Goal: Task Accomplishment & Management: Manage account settings

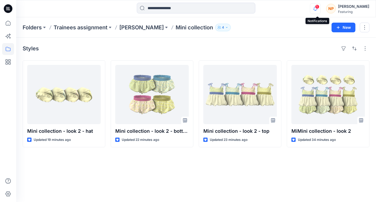
click at [320, 9] on icon "button" at bounding box center [315, 8] width 10 height 11
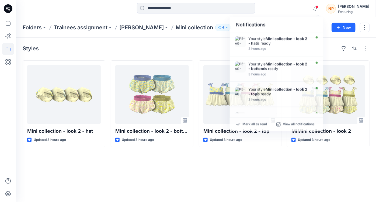
click at [108, 172] on div "Styles Mini collection - look 2 - hat Updated 3 hours ago Mini collection - loo…" at bounding box center [196, 120] width 360 height 164
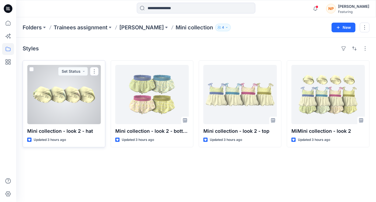
click at [76, 108] on div at bounding box center [63, 94] width 73 height 59
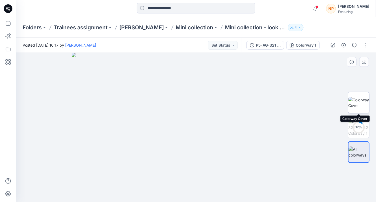
click at [359, 105] on img at bounding box center [358, 102] width 21 height 11
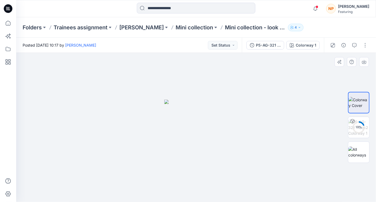
drag, startPoint x: 225, startPoint y: 145, endPoint x: 193, endPoint y: 149, distance: 31.7
click at [193, 149] on img at bounding box center [196, 151] width 64 height 103
drag, startPoint x: 211, startPoint y: 135, endPoint x: 222, endPoint y: 125, distance: 14.7
click at [222, 125] on img at bounding box center [196, 151] width 64 height 103
click at [365, 126] on img at bounding box center [358, 127] width 21 height 17
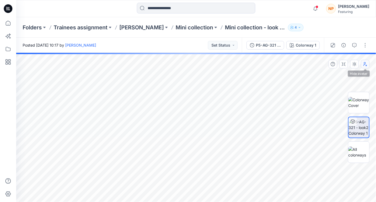
click at [367, 67] on button "button" at bounding box center [365, 64] width 9 height 9
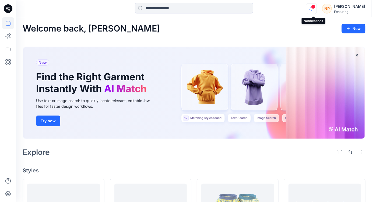
click at [313, 7] on icon "button" at bounding box center [311, 8] width 10 height 11
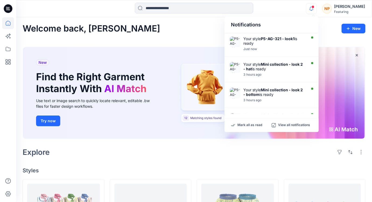
click at [204, 149] on div "Explore" at bounding box center [194, 152] width 343 height 13
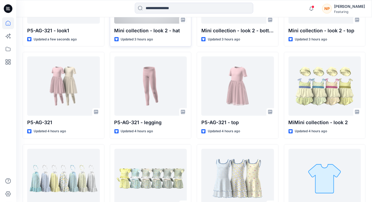
scroll to position [220, 0]
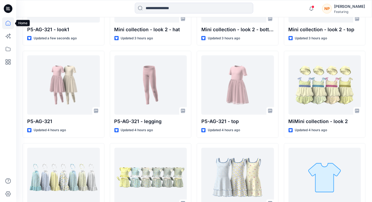
click at [9, 24] on icon at bounding box center [8, 23] width 12 height 12
click at [8, 51] on icon at bounding box center [8, 49] width 5 height 4
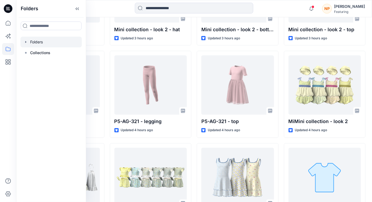
click at [31, 45] on div at bounding box center [50, 42] width 61 height 11
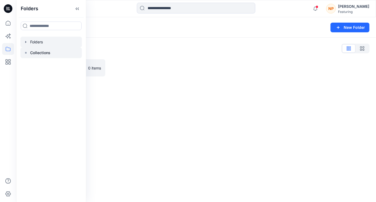
click at [33, 51] on p "Collections" at bounding box center [40, 53] width 20 height 6
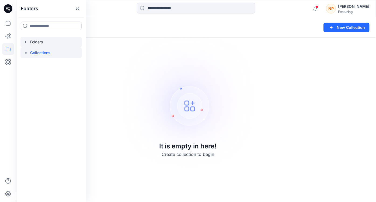
click at [26, 43] on icon "button" at bounding box center [26, 42] width 4 height 4
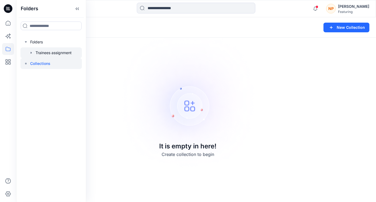
click at [37, 54] on div at bounding box center [50, 52] width 61 height 11
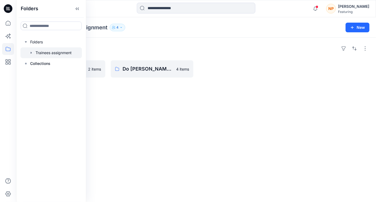
click at [31, 53] on icon "button" at bounding box center [31, 53] width 4 height 4
click at [36, 75] on icon "button" at bounding box center [36, 74] width 4 height 4
click at [116, 97] on div "Folders Phuong Nguyen 2 items Do Thi Thanh Truc 4 items" at bounding box center [196, 120] width 360 height 164
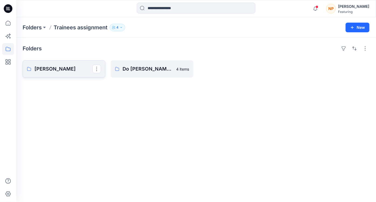
click at [88, 73] on link "[PERSON_NAME]" at bounding box center [64, 68] width 83 height 17
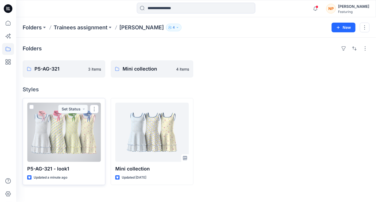
click at [72, 138] on div at bounding box center [63, 132] width 73 height 59
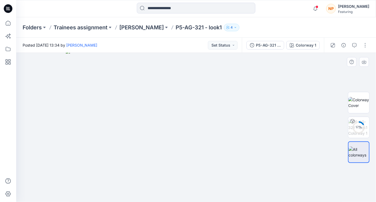
click at [318, 122] on img at bounding box center [196, 125] width 261 height 153
click at [143, 27] on p "[PERSON_NAME]" at bounding box center [141, 28] width 44 height 8
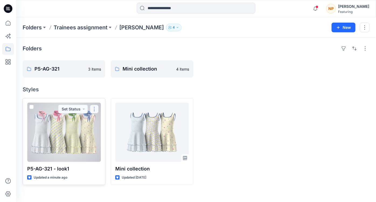
click at [95, 109] on button "button" at bounding box center [94, 109] width 9 height 9
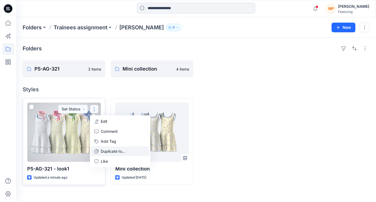
click at [106, 152] on p "Duplicate to..." at bounding box center [113, 151] width 24 height 6
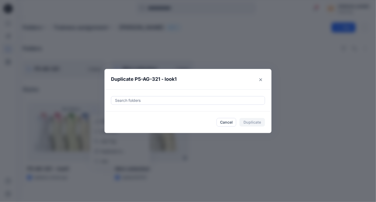
click at [152, 100] on div at bounding box center [187, 100] width 147 height 6
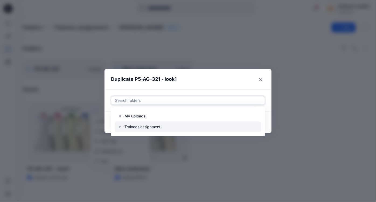
click at [120, 127] on icon "button" at bounding box center [119, 127] width 1 height 2
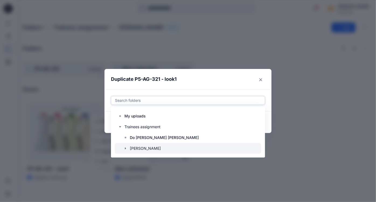
click at [125, 149] on icon "button" at bounding box center [125, 148] width 4 height 4
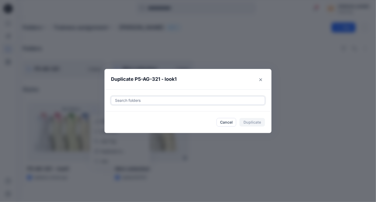
click at [127, 148] on div "Duplicate P5-AG-321 - look1 option , selected. Select is focused ,type to refin…" at bounding box center [188, 101] width 376 height 202
click at [244, 85] on header "Duplicate P5-AG-321 - look1" at bounding box center [182, 79] width 156 height 20
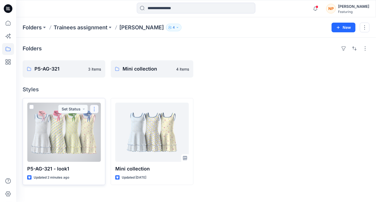
click at [94, 107] on button "button" at bounding box center [94, 109] width 9 height 9
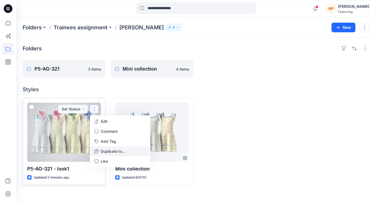
click at [115, 149] on p "Duplicate to..." at bounding box center [113, 151] width 24 height 6
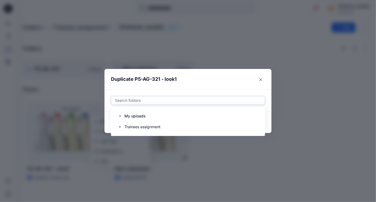
click at [155, 102] on div at bounding box center [187, 100] width 147 height 6
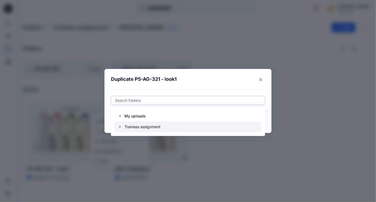
click at [120, 127] on icon "button" at bounding box center [119, 127] width 1 height 2
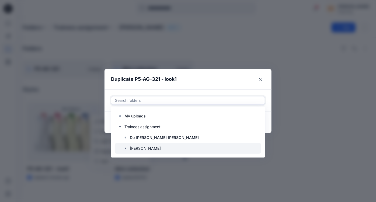
click at [125, 149] on icon "button" at bounding box center [125, 148] width 4 height 4
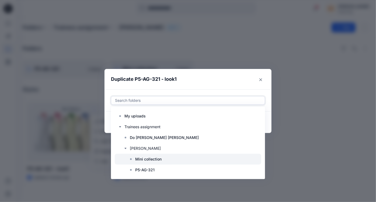
click at [140, 161] on p "Mini collection" at bounding box center [148, 159] width 26 height 6
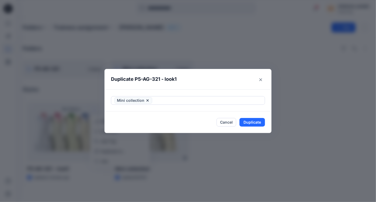
click at [235, 85] on header "Duplicate P5-AG-321 - look1" at bounding box center [182, 79] width 156 height 20
click at [251, 122] on button "Duplicate" at bounding box center [252, 122] width 26 height 9
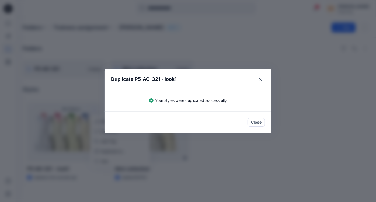
click at [256, 126] on button "Close" at bounding box center [255, 122] width 17 height 9
click at [256, 124] on button "Close" at bounding box center [255, 122] width 17 height 9
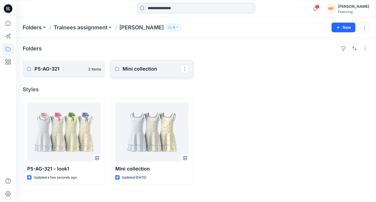
click at [138, 70] on p "Mini collection" at bounding box center [151, 69] width 58 height 8
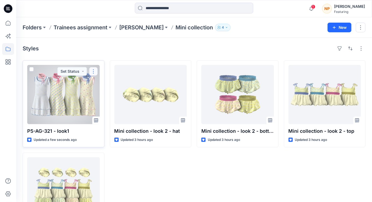
click at [95, 72] on button "button" at bounding box center [93, 71] width 9 height 9
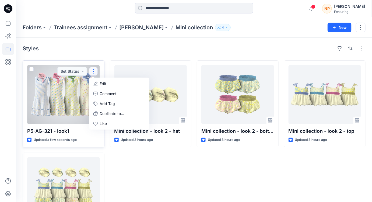
click at [101, 81] on p "Edit" at bounding box center [103, 84] width 7 height 6
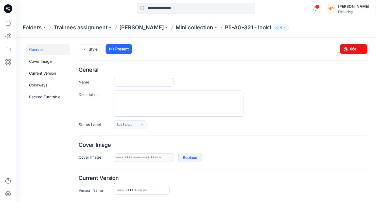
type input "**********"
drag, startPoint x: 136, startPoint y: 82, endPoint x: 103, endPoint y: 85, distance: 32.7
click at [103, 85] on div "**********" at bounding box center [222, 82] width 289 height 9
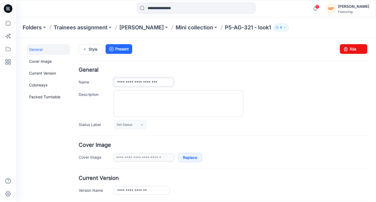
click at [164, 84] on input "**********" at bounding box center [143, 82] width 60 height 9
type input "**********"
click at [334, 31] on div "Folders Trainees assignment Phuong Nguyen Mini collection P5-AG-321 - look1 4" at bounding box center [196, 27] width 360 height 20
click at [179, 28] on p "Mini collection" at bounding box center [193, 28] width 37 height 8
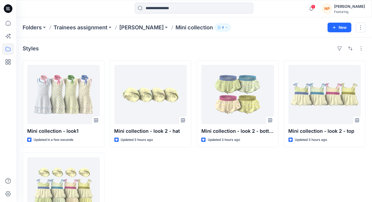
click at [165, 166] on div "Mini collection - look 2 - hat Updated 3 hours ago" at bounding box center [151, 149] width 82 height 179
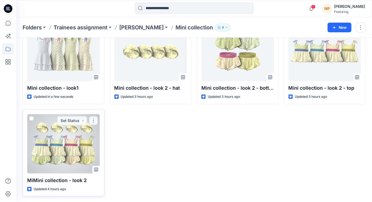
click at [94, 121] on button "button" at bounding box center [93, 120] width 9 height 9
click at [105, 133] on p "Edit" at bounding box center [103, 133] width 7 height 6
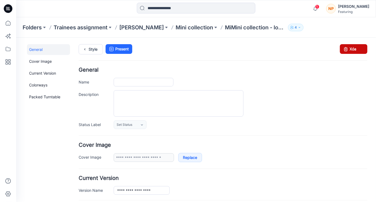
type input "**********"
click at [121, 81] on input "**********" at bounding box center [143, 82] width 60 height 9
type input "**********"
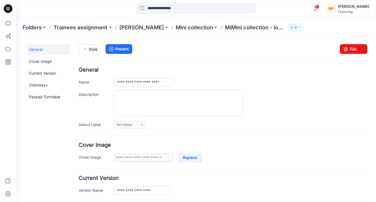
click at [202, 72] on div "**********" at bounding box center [222, 98] width 289 height 62
click at [200, 29] on p "Mini collection" at bounding box center [193, 28] width 37 height 8
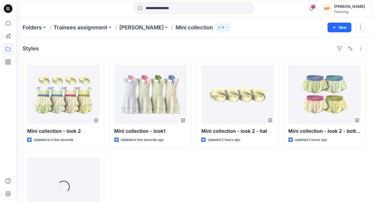
click at [175, 178] on div "Mini collection - look1 Updated a few seconds ago" at bounding box center [151, 149] width 82 height 179
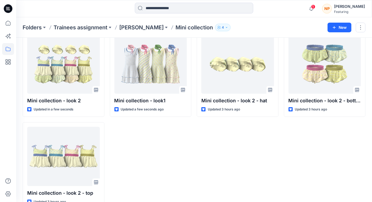
scroll to position [19, 0]
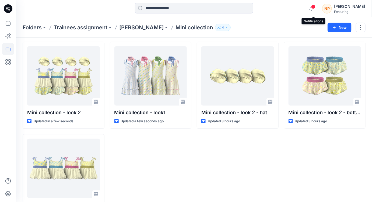
click at [315, 6] on span "1" at bounding box center [313, 7] width 4 height 4
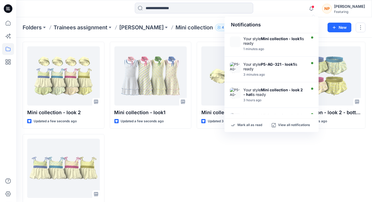
click at [190, 137] on div "Mini collection - look1 Updated a few seconds ago" at bounding box center [151, 131] width 82 height 179
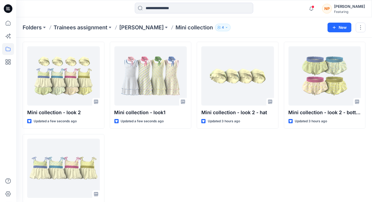
click at [197, 149] on div "Mini collection - look 2 - hat Updated 3 hours ago" at bounding box center [238, 131] width 82 height 179
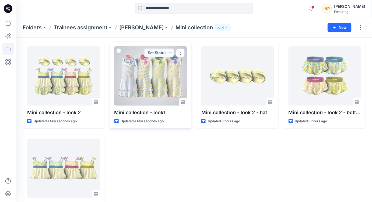
click at [157, 86] on div at bounding box center [150, 75] width 73 height 59
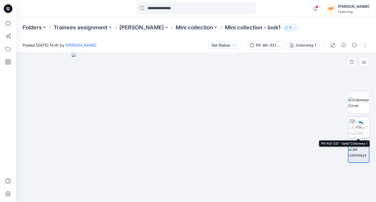
click at [362, 128] on div "12 %" at bounding box center [358, 127] width 13 height 5
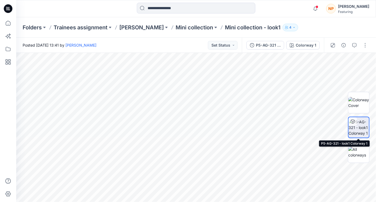
click at [363, 127] on img at bounding box center [358, 127] width 20 height 17
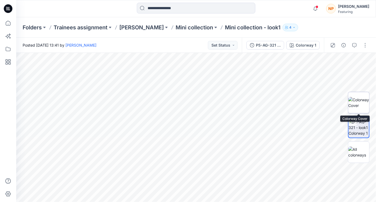
click at [355, 106] on img at bounding box center [358, 102] width 21 height 11
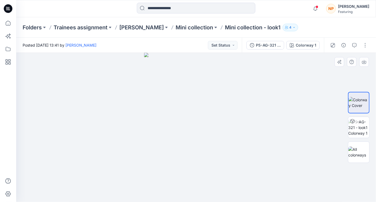
drag, startPoint x: 205, startPoint y: 73, endPoint x: 188, endPoint y: 150, distance: 78.6
click at [188, 150] on img at bounding box center [196, 127] width 104 height 149
click at [245, 115] on img at bounding box center [196, 127] width 104 height 149
click at [356, 153] on img at bounding box center [358, 151] width 21 height 11
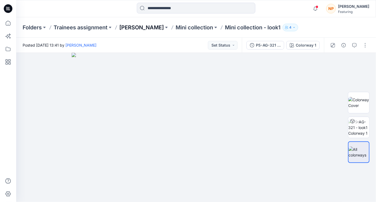
click at [143, 25] on p "[PERSON_NAME]" at bounding box center [141, 28] width 44 height 8
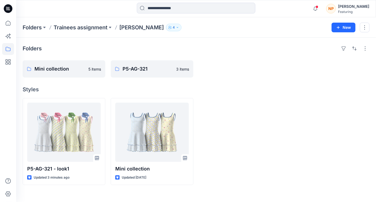
click at [227, 146] on div at bounding box center [240, 141] width 83 height 87
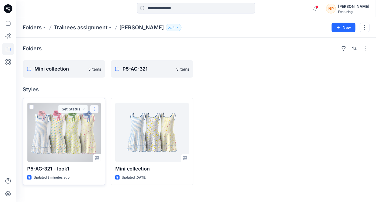
click at [96, 105] on button "button" at bounding box center [94, 109] width 9 height 9
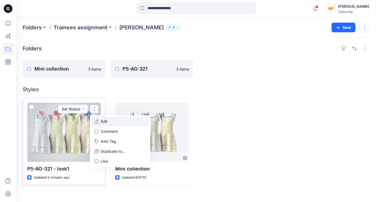
click at [101, 122] on p "Edit" at bounding box center [104, 121] width 7 height 6
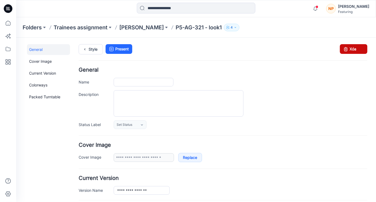
drag, startPoint x: 353, startPoint y: 46, endPoint x: 224, endPoint y: 63, distance: 129.8
click at [353, 46] on link "Xóa" at bounding box center [352, 49] width 27 height 10
type input "**********"
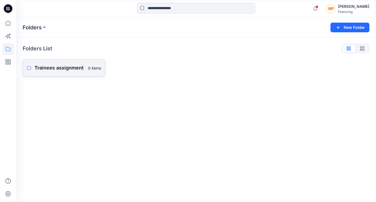
click at [65, 72] on link "Trainees assignment 0 items" at bounding box center [64, 67] width 83 height 17
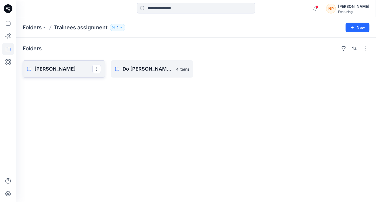
click at [65, 75] on link "[PERSON_NAME]" at bounding box center [64, 68] width 83 height 17
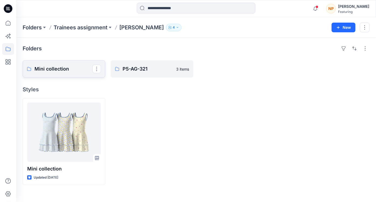
click at [76, 73] on link "Mini collection" at bounding box center [64, 68] width 83 height 17
